Goal: Task Accomplishment & Management: Complete application form

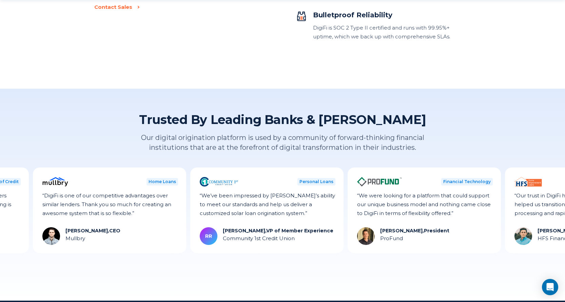
scroll to position [1899, 0]
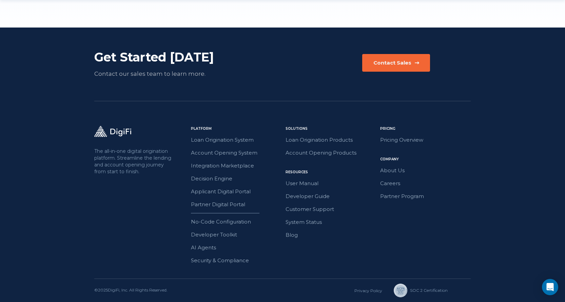
click at [397, 67] on button "Contact Sales" at bounding box center [396, 63] width 68 height 18
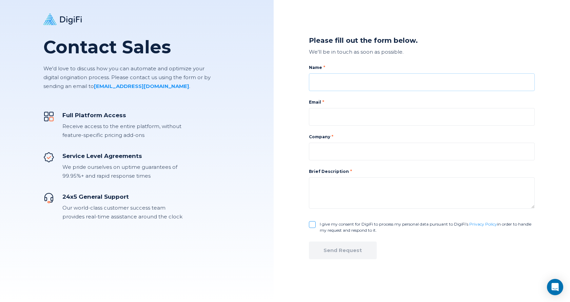
click at [364, 82] on input at bounding box center [422, 82] width 226 height 18
type input "[PERSON_NAME]"
type input "[EMAIL_ADDRESS][DOMAIN_NAME]"
type input "Gestion [PERSON_NAME] Inc."
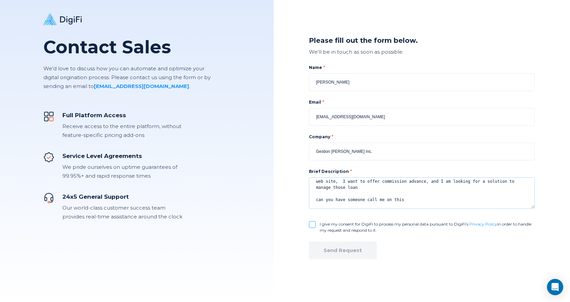
scroll to position [17, 0]
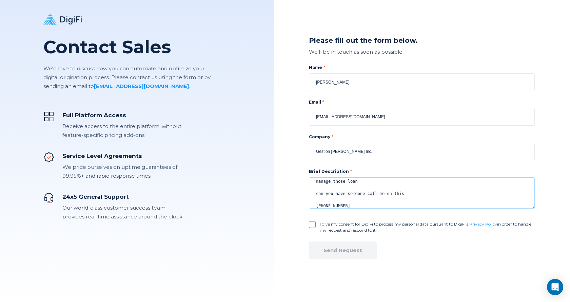
type textarea "I have over 100,000 real estate agents in [GEOGRAPHIC_DATA] that I serve throug…"
click at [313, 223] on input "I give my consent for DigiFi to process my personal data pursuant to DigiFi’s P…" at bounding box center [312, 224] width 7 height 7
checkbox input "true"
drag, startPoint x: 356, startPoint y: 252, endPoint x: 387, endPoint y: 163, distance: 95.0
click at [388, 164] on form "Name [PERSON_NAME] Email [EMAIL_ADDRESS][DOMAIN_NAME] Company Gestion [PERSON_N…" at bounding box center [422, 175] width 226 height 239
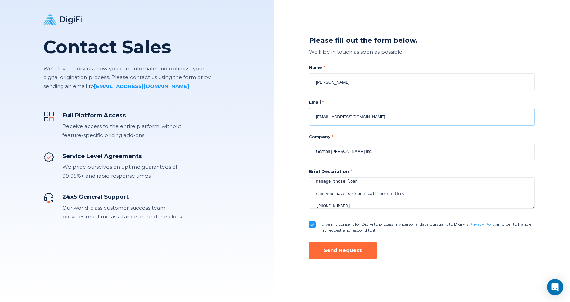
drag, startPoint x: 352, startPoint y: 115, endPoint x: 334, endPoint y: 116, distance: 18.0
click at [334, 116] on input "[EMAIL_ADDRESS][DOMAIN_NAME]" at bounding box center [422, 117] width 226 height 18
type input "[EMAIL_ADDRESS][DOMAIN_NAME]"
drag, startPoint x: 360, startPoint y: 151, endPoint x: 334, endPoint y: 149, distance: 25.8
click at [334, 149] on input "Telelisting Capital Inc." at bounding box center [422, 152] width 226 height 18
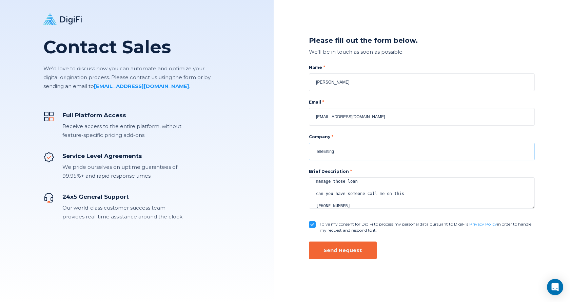
type input "Telelisting"
click at [352, 250] on div "Send Request" at bounding box center [343, 250] width 38 height 7
checkbox input "false"
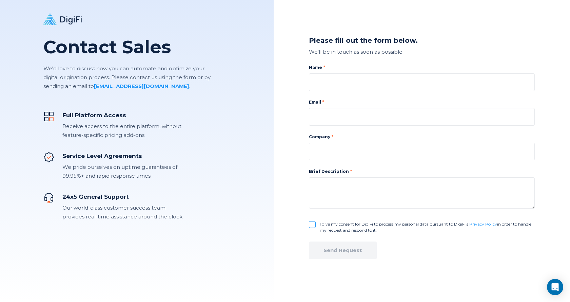
scroll to position [0, 0]
click at [560, 289] on div "Open Intercom Messenger" at bounding box center [556, 287] width 18 height 18
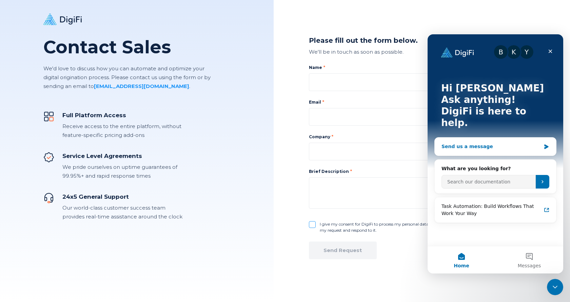
click at [503, 139] on div "Send us a message" at bounding box center [495, 146] width 121 height 18
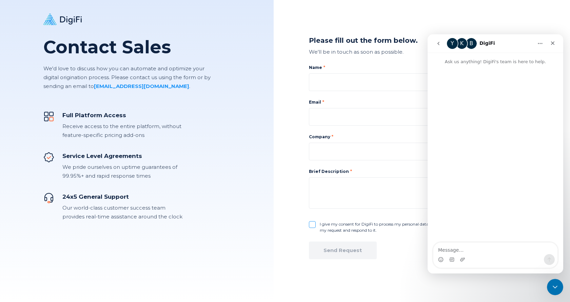
click at [493, 252] on textarea "Message…" at bounding box center [496, 248] width 124 height 12
type textarea "Hi anyone here that can answer a question ?"
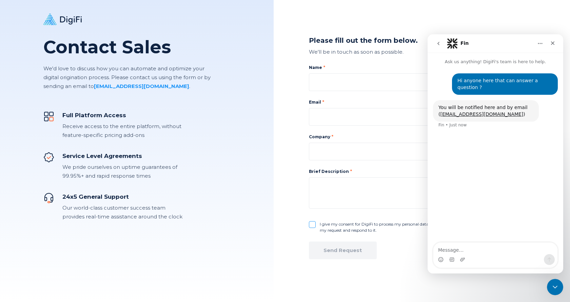
click at [537, 47] on button "Home" at bounding box center [540, 43] width 13 height 13
click at [543, 13] on div "Please fill out the form below. We'll be in touch as soon as possible. Name Ema…" at bounding box center [422, 151] width 297 height 302
click at [531, 220] on div "Hi anyone here that can answer a question ? [PERSON_NAME] • Just now You will b…" at bounding box center [496, 154] width 136 height 178
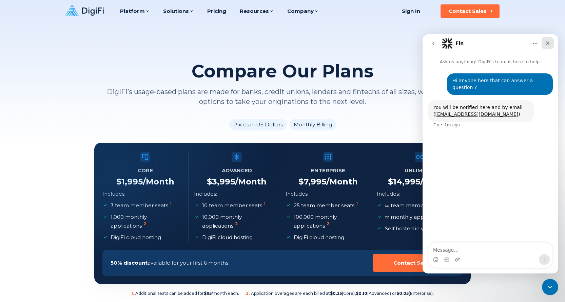
click at [547, 45] on icon "Close" at bounding box center [547, 42] width 5 height 5
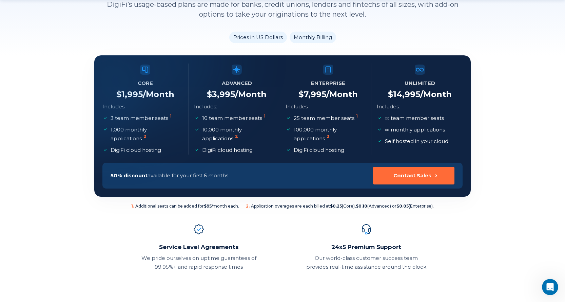
scroll to position [91, 0]
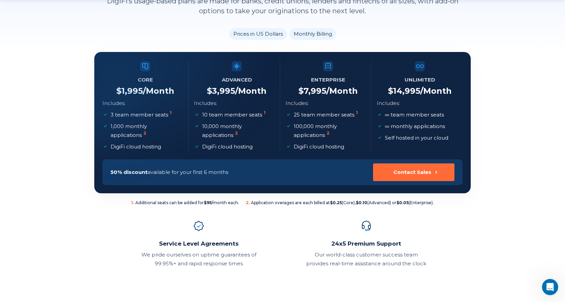
drag, startPoint x: 171, startPoint y: 91, endPoint x: 99, endPoint y: 89, distance: 72.0
click at [94, 52] on div at bounding box center [94, 52] width 0 height 0
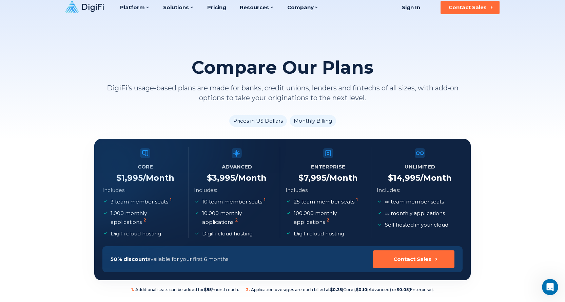
scroll to position [0, 0]
